Goal: Information Seeking & Learning: Learn about a topic

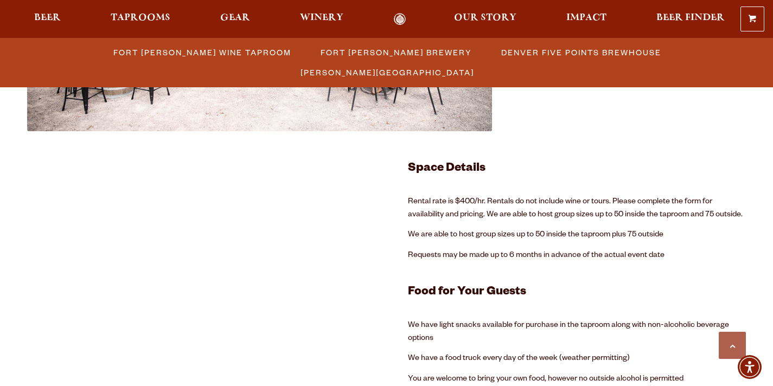
scroll to position [2066, 0]
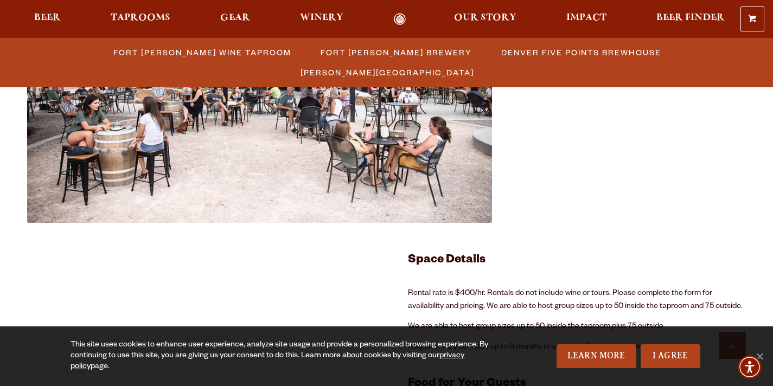
scroll to position [2098, 0]
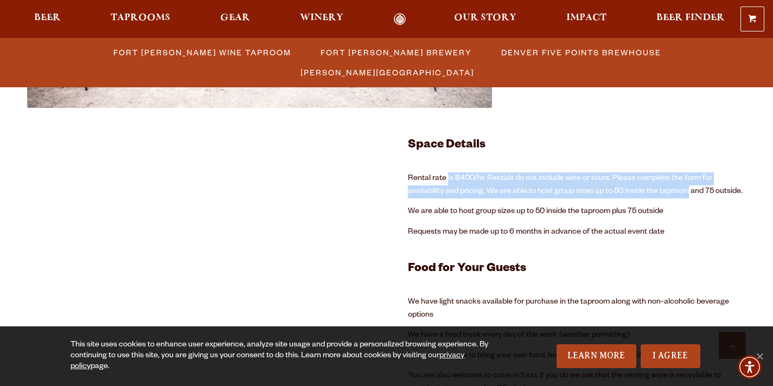
drag, startPoint x: 448, startPoint y: 176, endPoint x: 689, endPoint y: 196, distance: 242.2
click at [689, 196] on p "Rental rate is $400/hr. Rentals do not include wine or tours. Please complete t…" at bounding box center [577, 186] width 338 height 26
click at [622, 179] on p "Rental rate is $400/hr. Rentals do not include wine or tours. Please complete t…" at bounding box center [577, 186] width 338 height 26
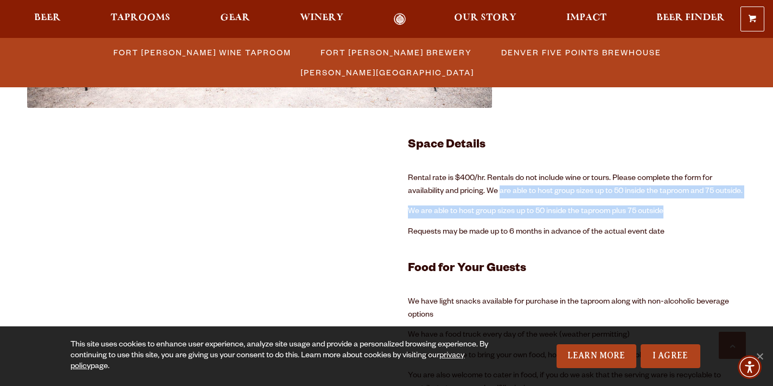
drag, startPoint x: 500, startPoint y: 190, endPoint x: 717, endPoint y: 208, distance: 217.7
click at [717, 208] on div "Space Details Rental rate is $400/hr. Rentals do not include wine or tours. Ple…" at bounding box center [577, 292] width 338 height 315
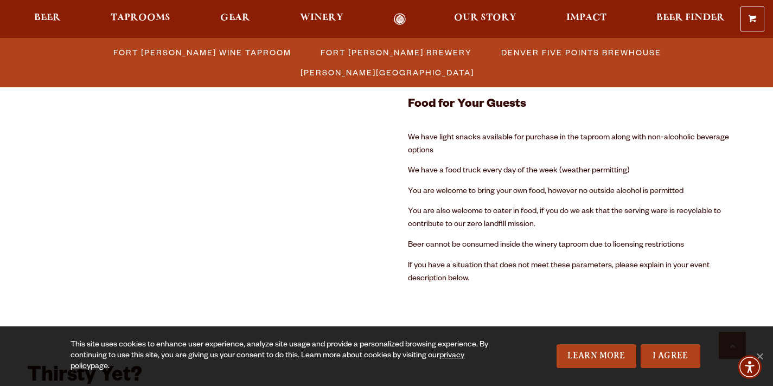
scroll to position [2265, 0]
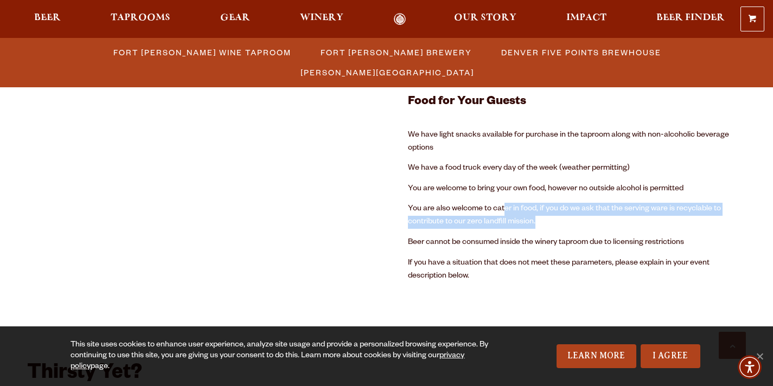
drag, startPoint x: 504, startPoint y: 208, endPoint x: 613, endPoint y: 216, distance: 108.9
click at [613, 216] on p "You are also welcome to cater in food, if you do we ask that the serving ware i…" at bounding box center [577, 216] width 338 height 26
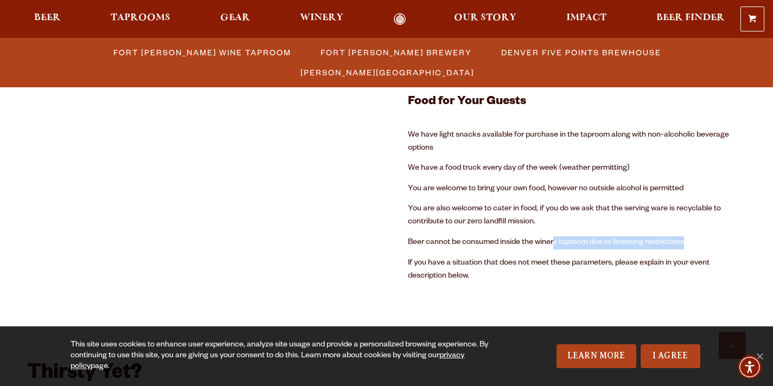
drag, startPoint x: 553, startPoint y: 242, endPoint x: 709, endPoint y: 248, distance: 155.8
click at [709, 248] on p "Beer cannot be consumed inside the winery taproom due to licensing restrictions" at bounding box center [577, 243] width 338 height 13
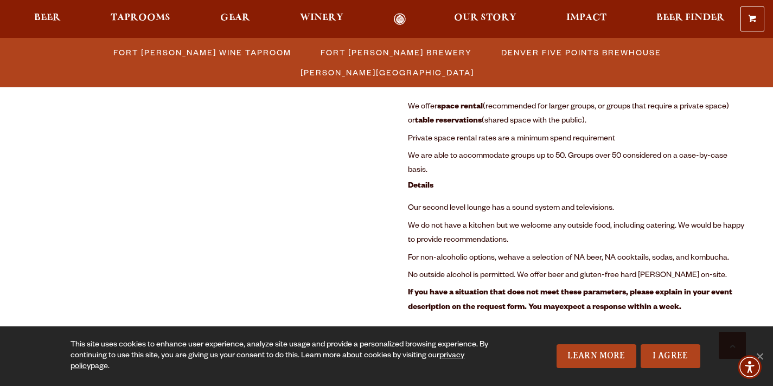
scroll to position [1423, 0]
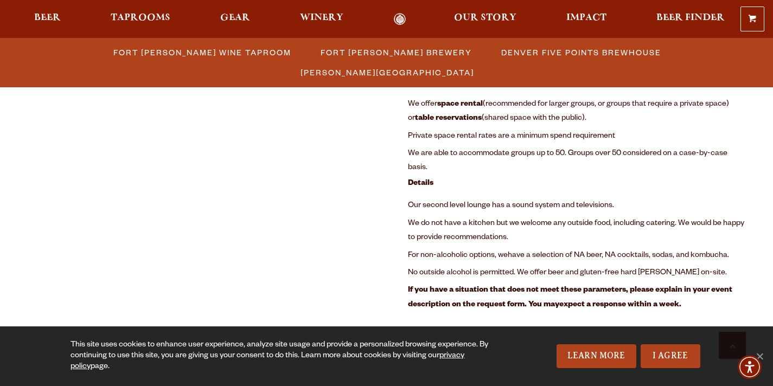
click at [370, 115] on div "Fort [PERSON_NAME] Brewery Previous Next 1 2 Loading… Room Details: Rental rate…" at bounding box center [386, 307] width 719 height 2527
